Goal: Find specific page/section: Find specific page/section

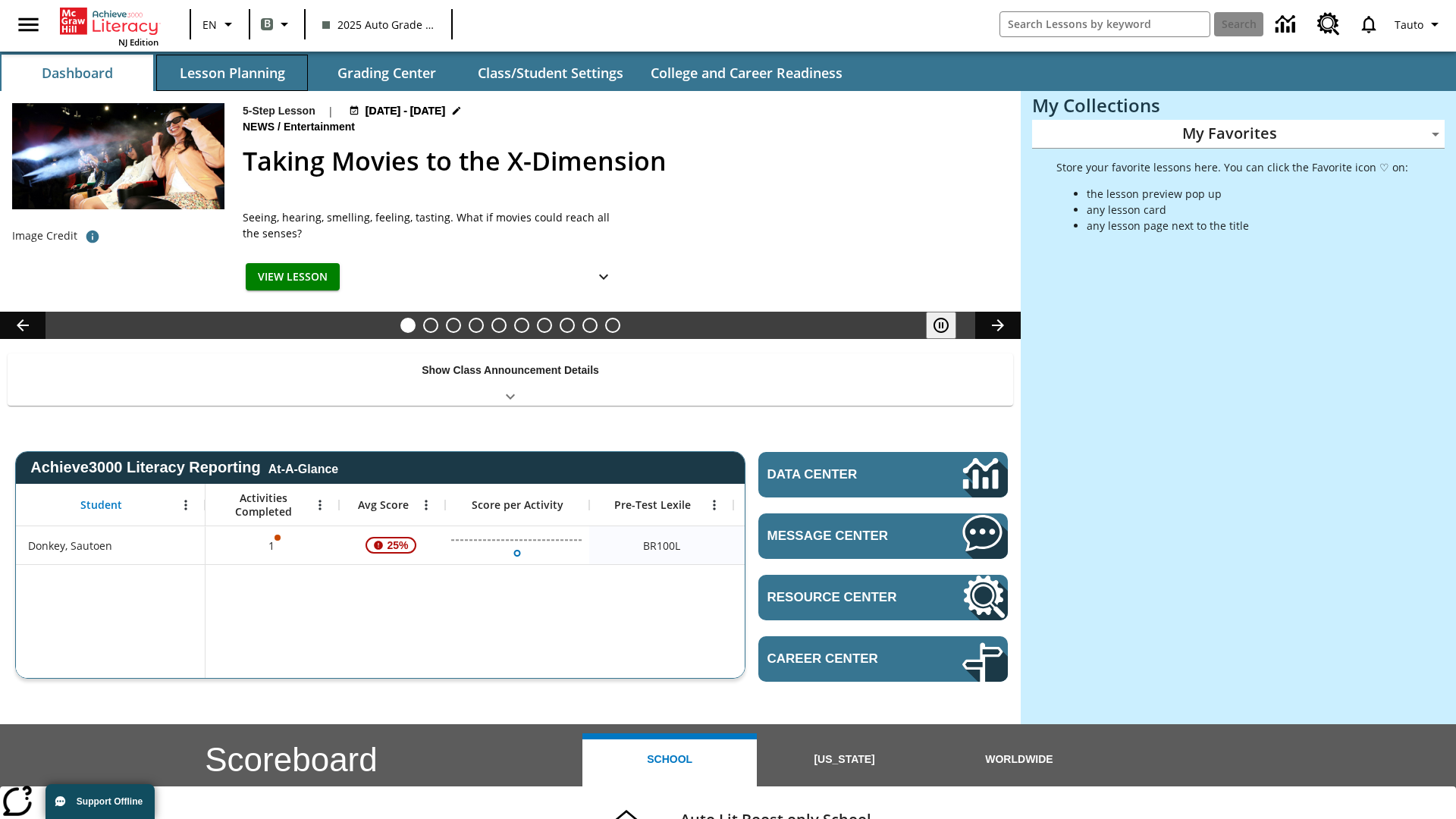
click at [232, 73] on button "Lesson Planning" at bounding box center [232, 73] width 152 height 37
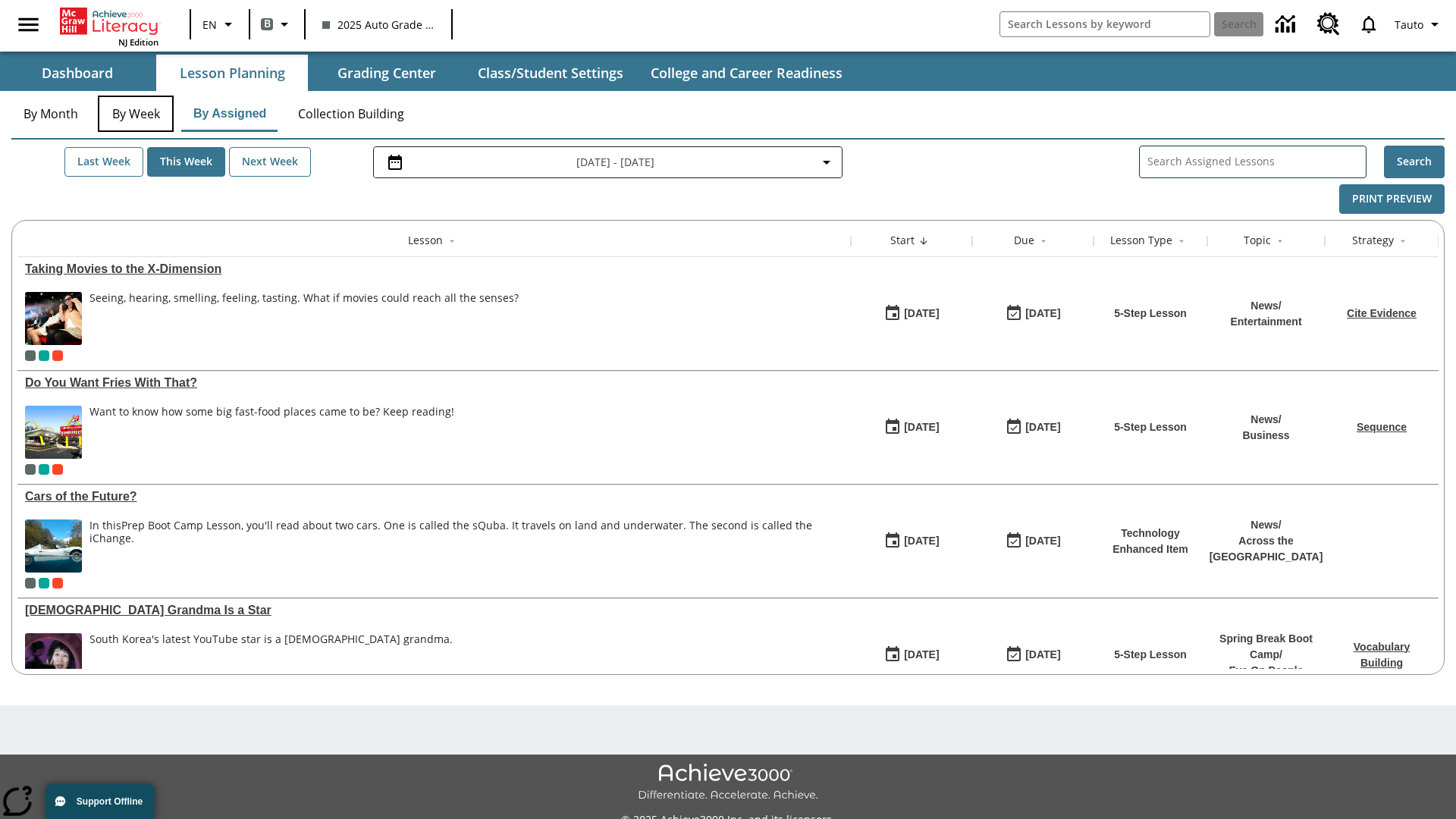
click at [136, 114] on button "By Week" at bounding box center [135, 114] width 76 height 37
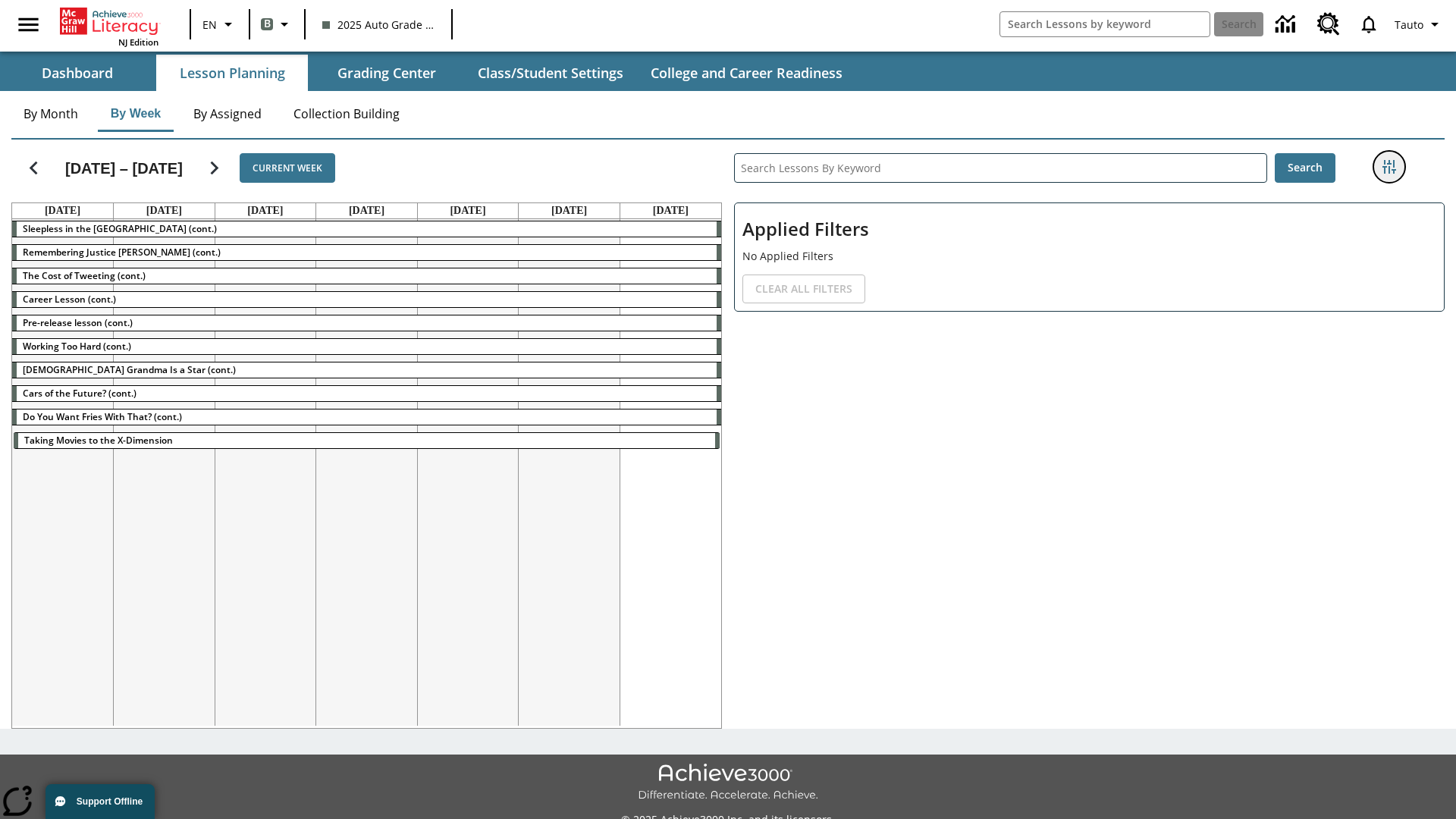
click at [1389, 167] on icon "Filters Side menu" at bounding box center [1389, 166] width 14 height 14
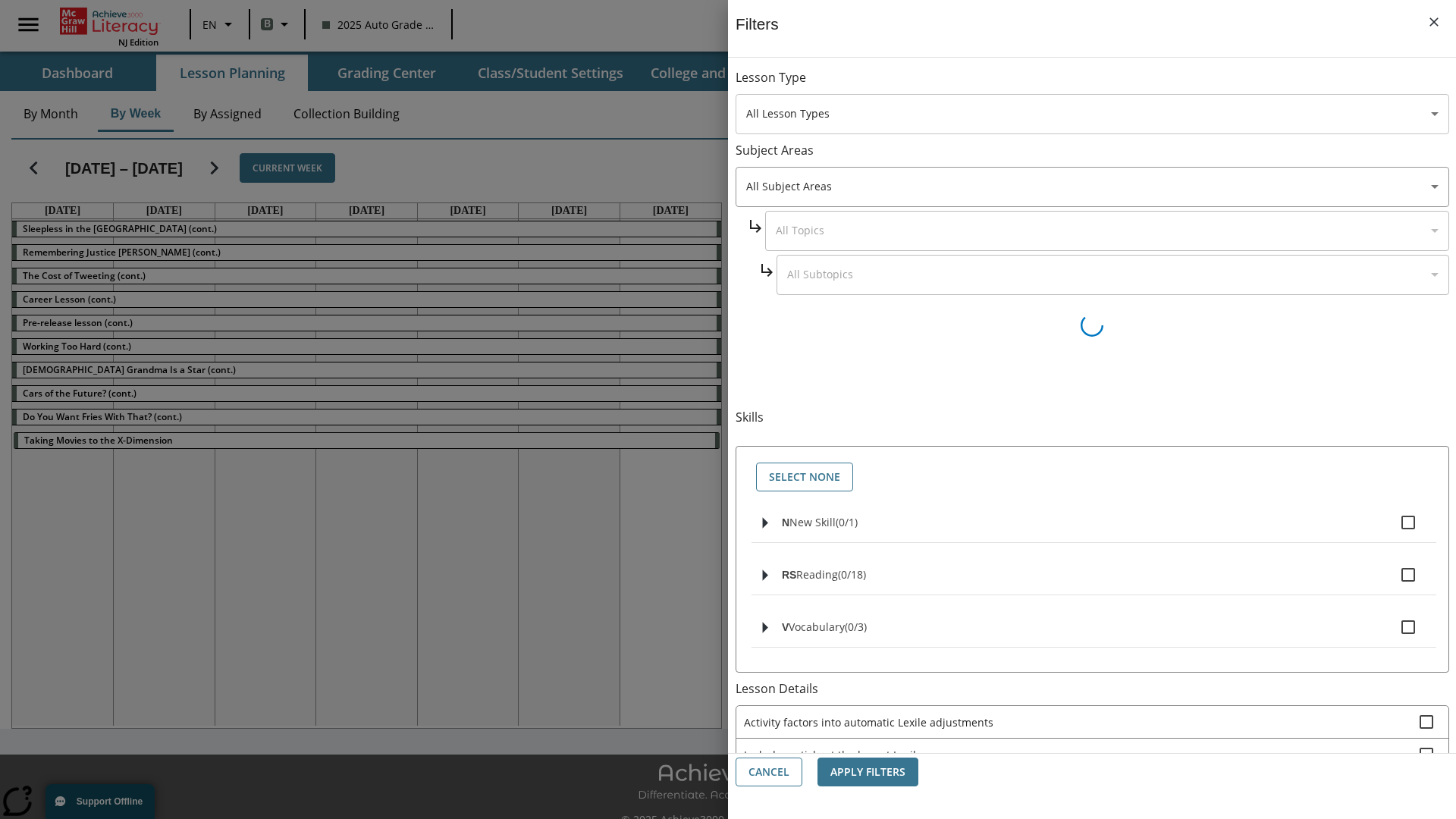
click at [1092, 114] on body "Skip to main content NJ Edition EN B 2025 Auto Grade 1 B Search 0 Tauto Dashboa…" at bounding box center [728, 426] width 1456 height 853
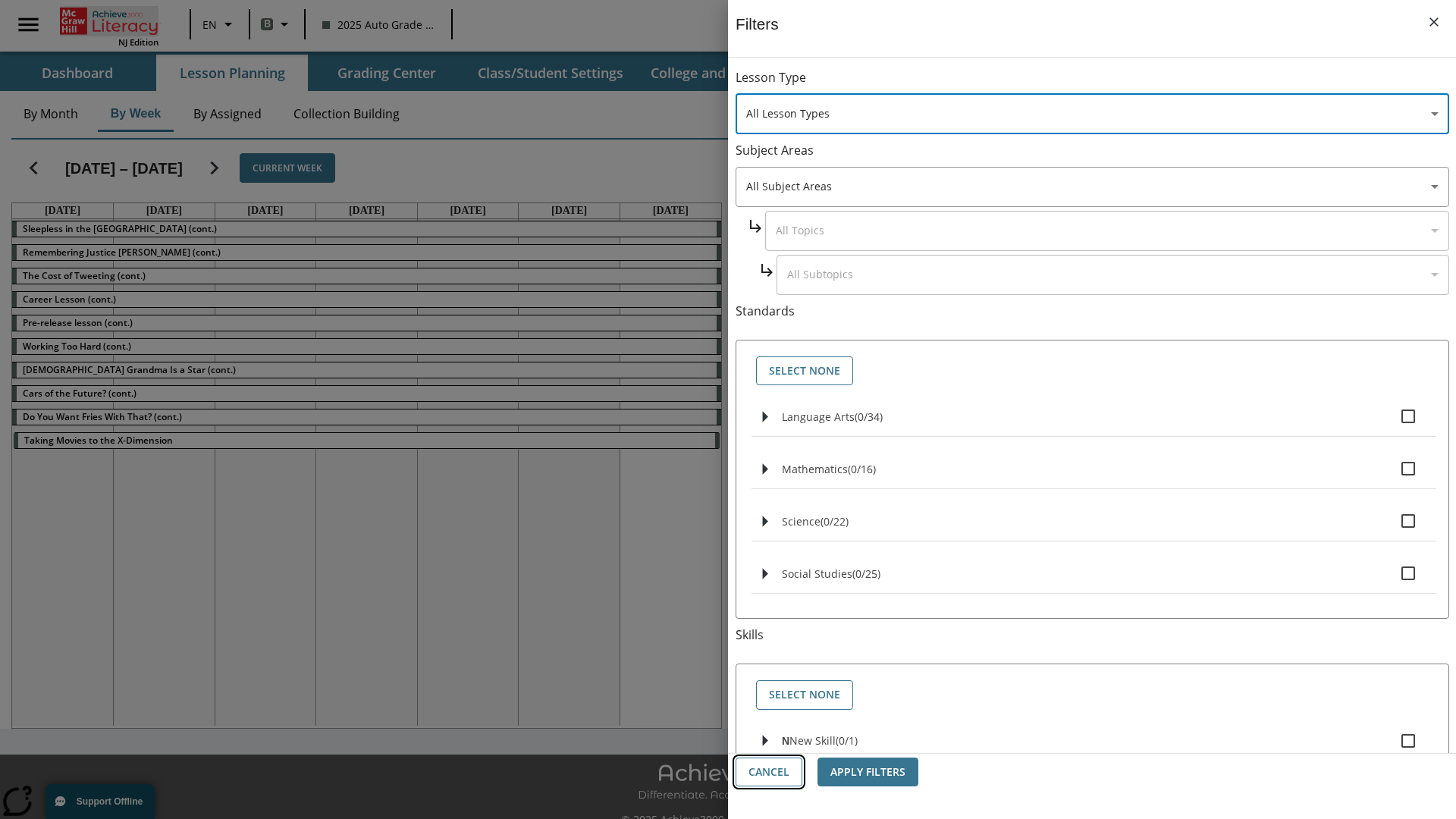
click at [769, 773] on button "Cancel" at bounding box center [768, 773] width 66 height 30
click at [110, 21] on icon "Home" at bounding box center [112, 21] width 101 height 27
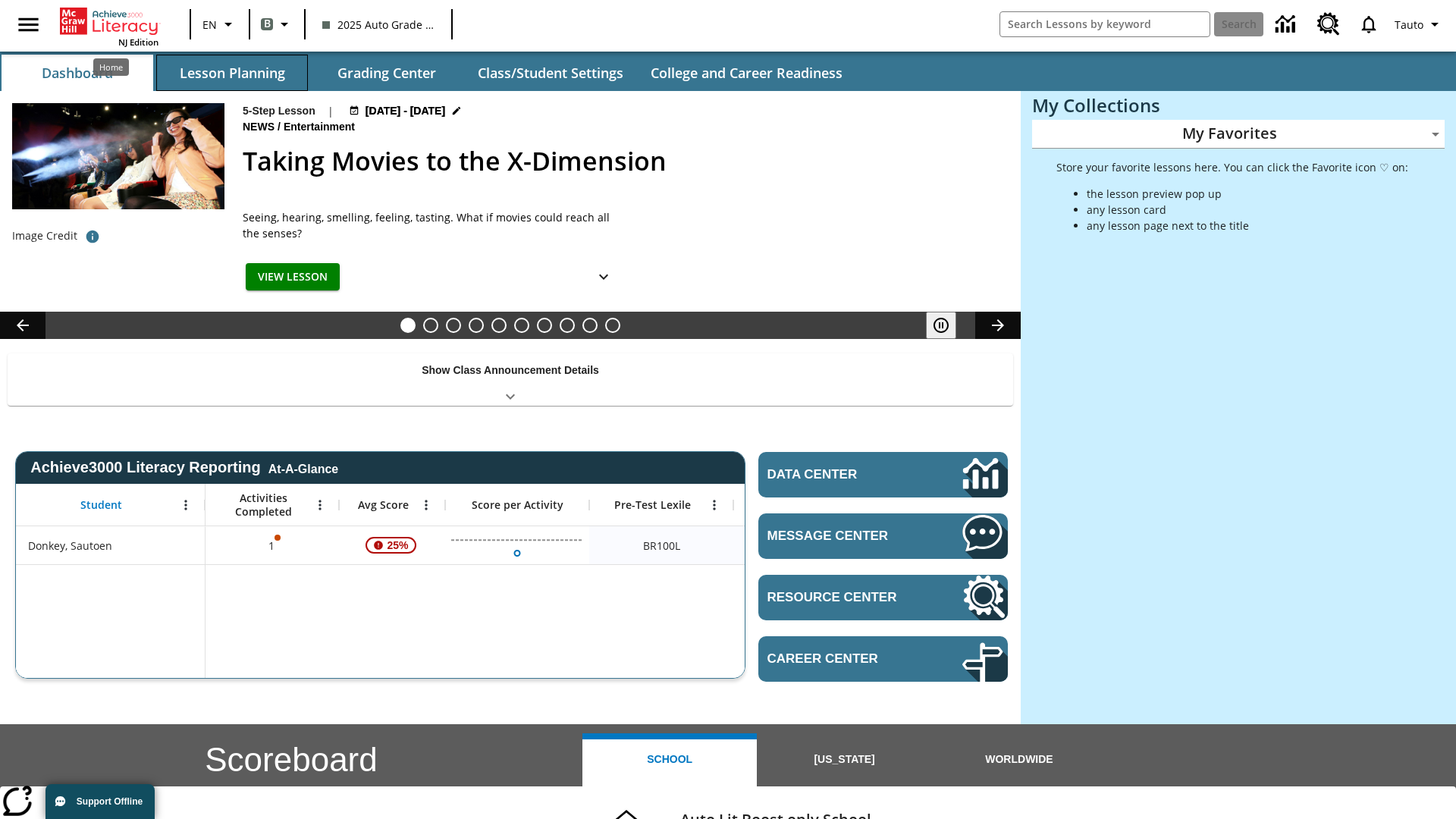
click at [232, 73] on button "Lesson Planning" at bounding box center [232, 73] width 152 height 37
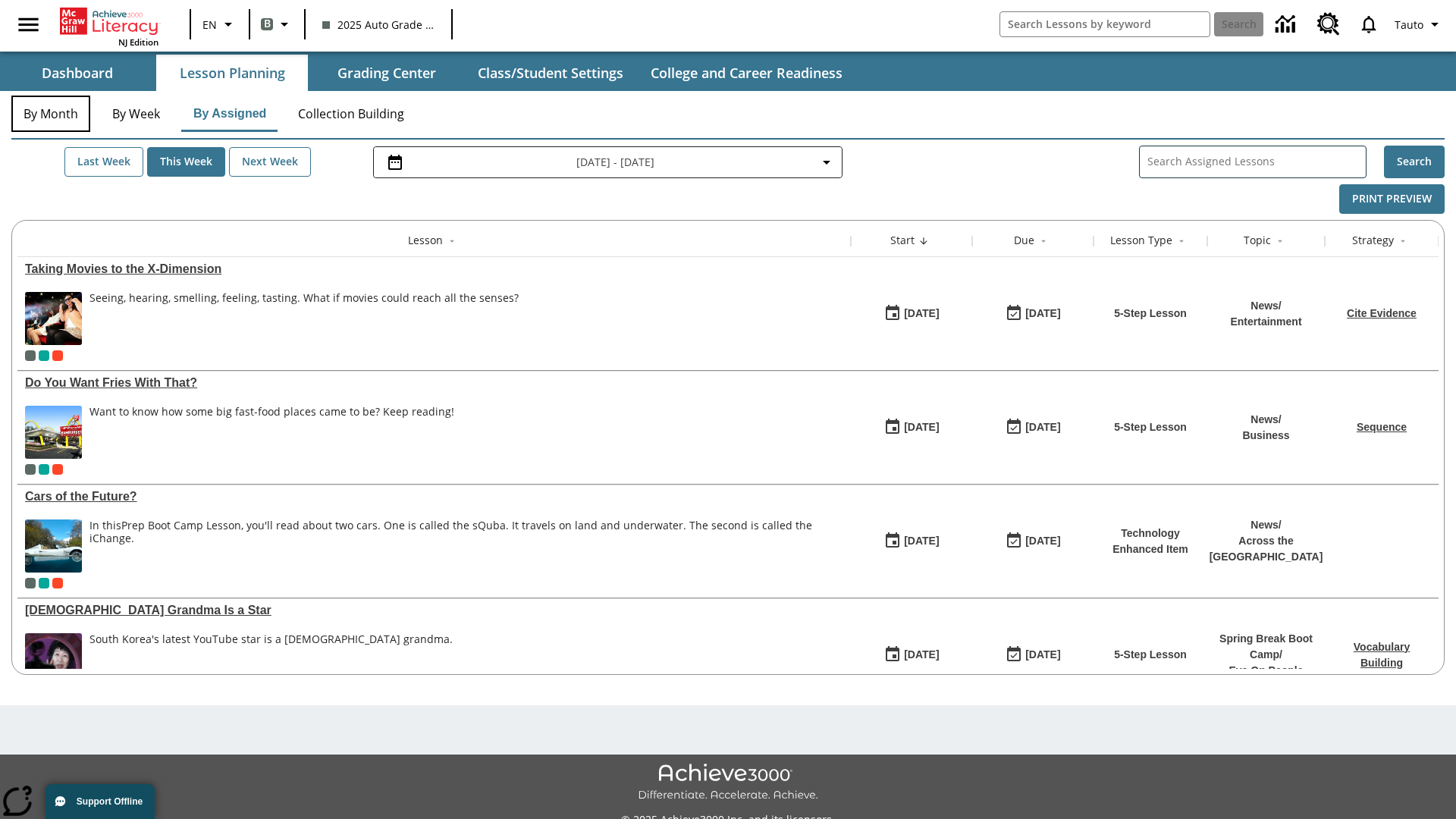
click at [51, 114] on button "By Month" at bounding box center [50, 114] width 79 height 37
